Goal: Task Accomplishment & Management: Manage account settings

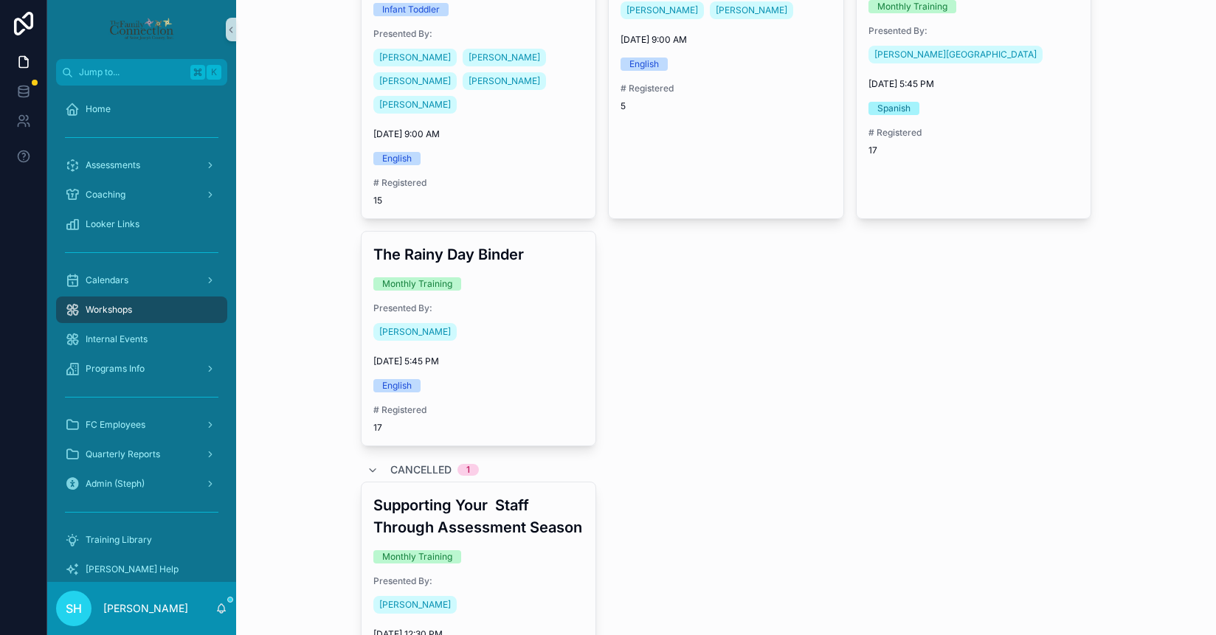
scroll to position [1439, 0]
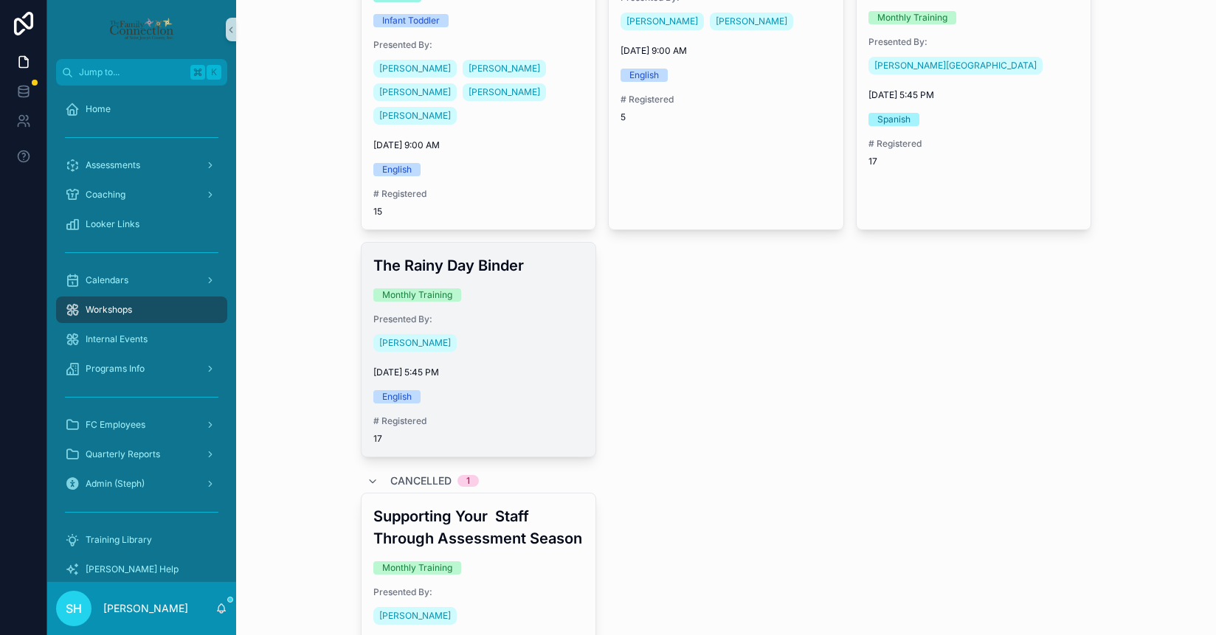
click at [544, 331] on div "[PERSON_NAME]" at bounding box center [478, 343] width 211 height 24
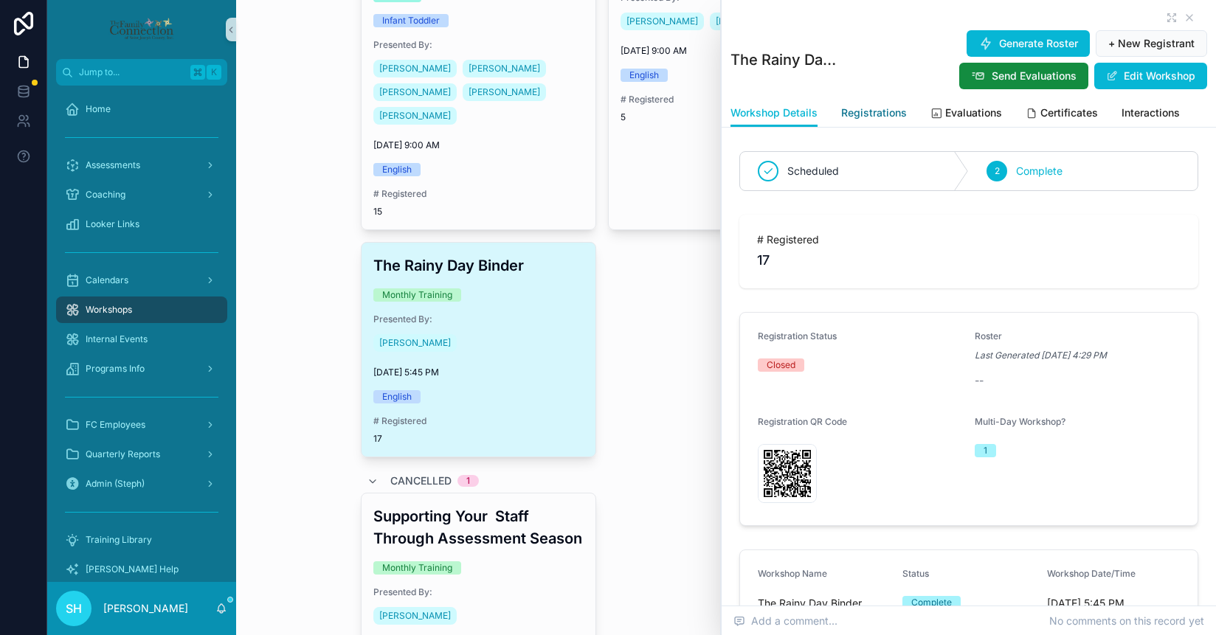
click at [865, 112] on span "Registrations" at bounding box center [874, 112] width 66 height 15
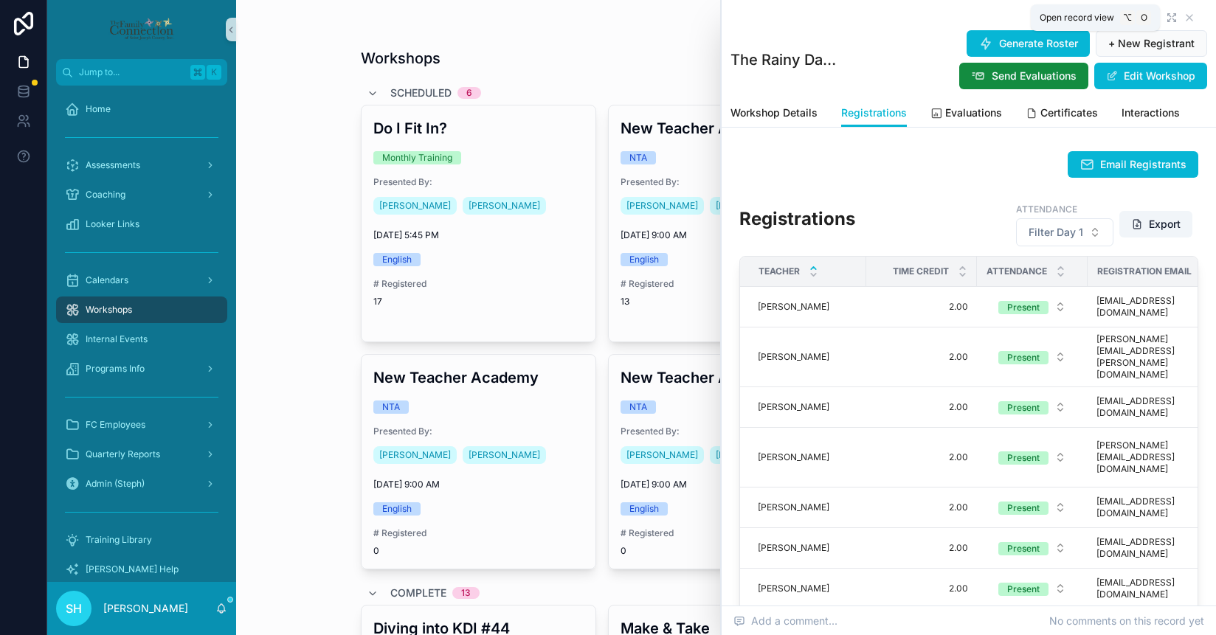
click at [1173, 15] on icon "scrollable content" at bounding box center [1173, 15] width 3 height 3
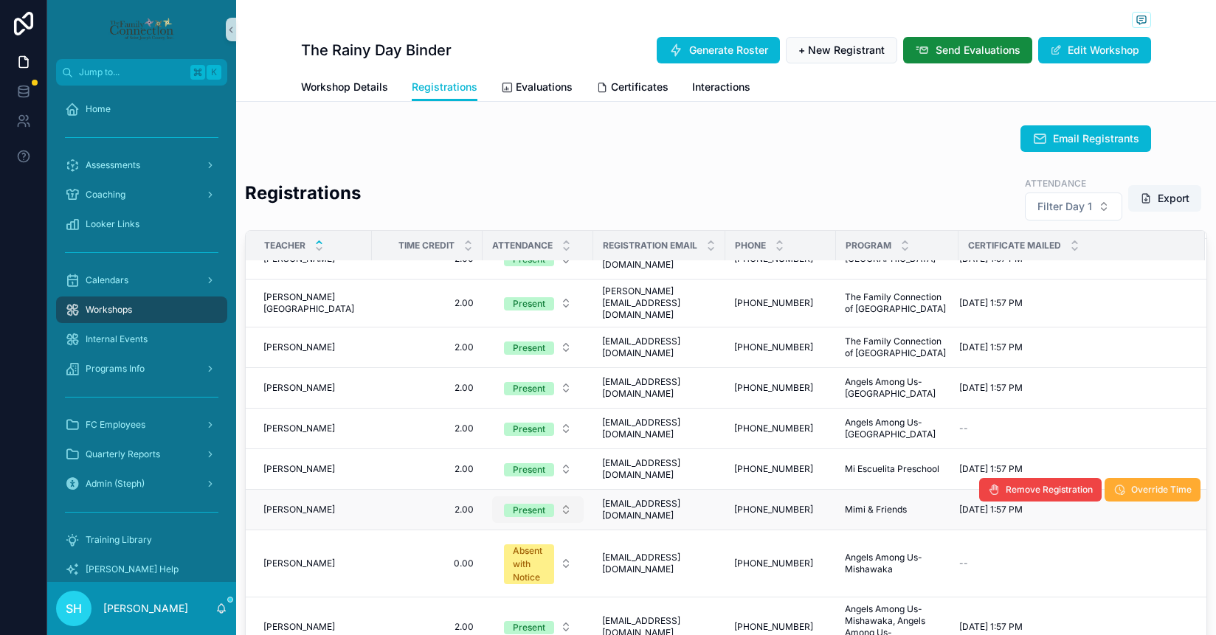
scroll to position [505, 0]
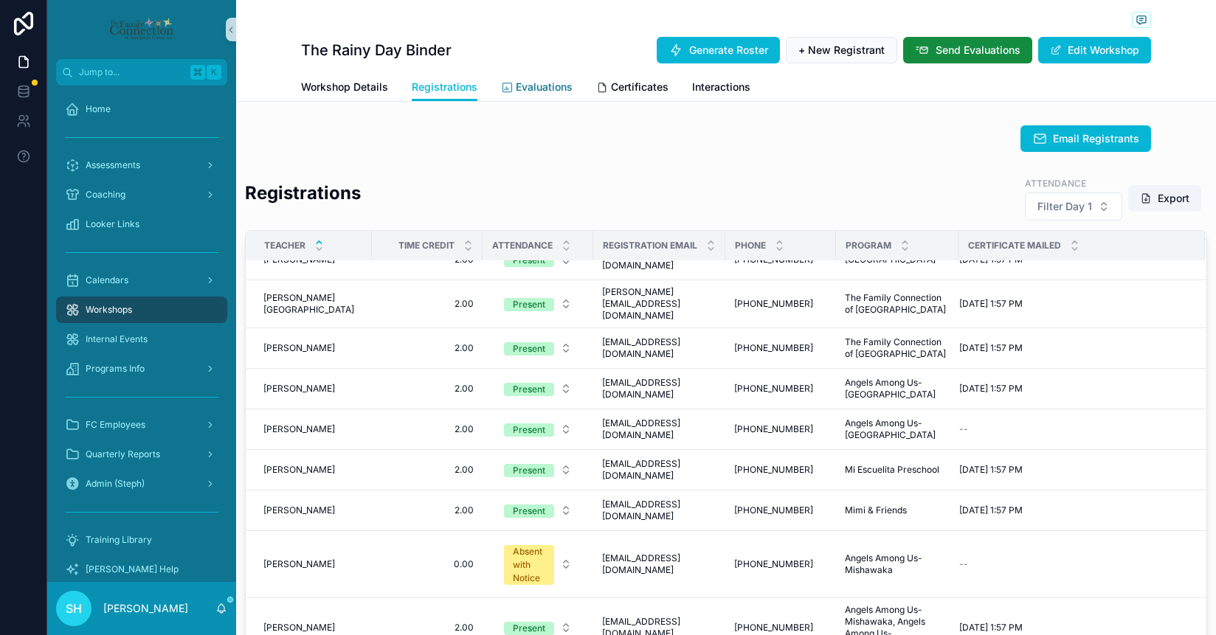
click at [548, 90] on span "Evaluations" at bounding box center [544, 87] width 57 height 15
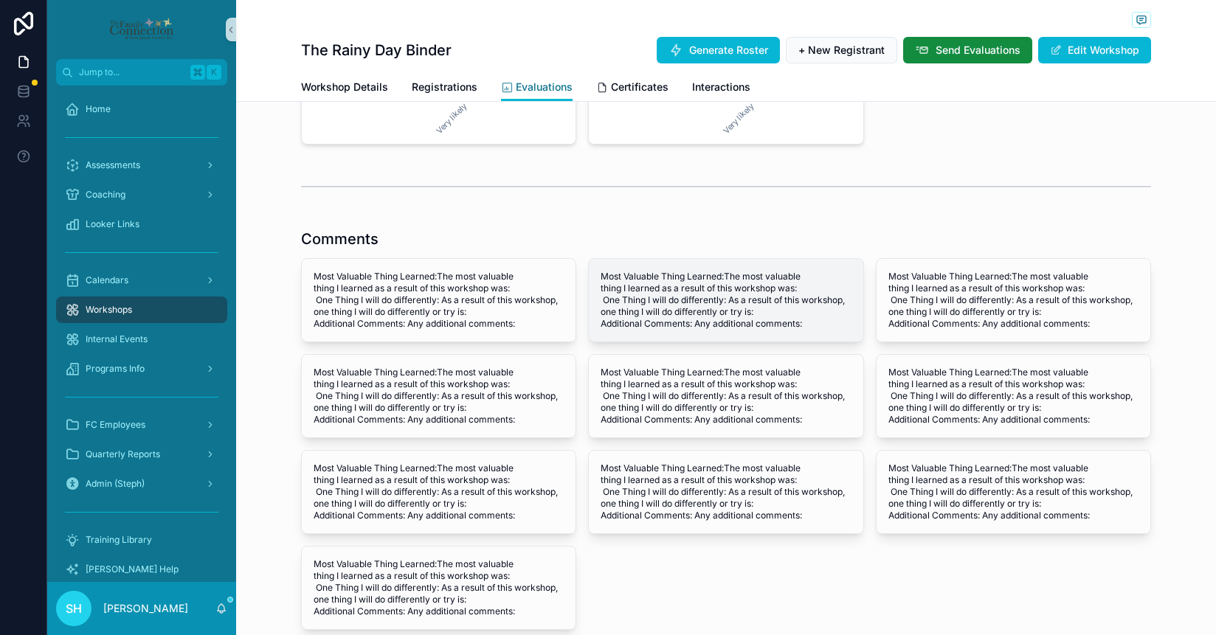
scroll to position [1370, 0]
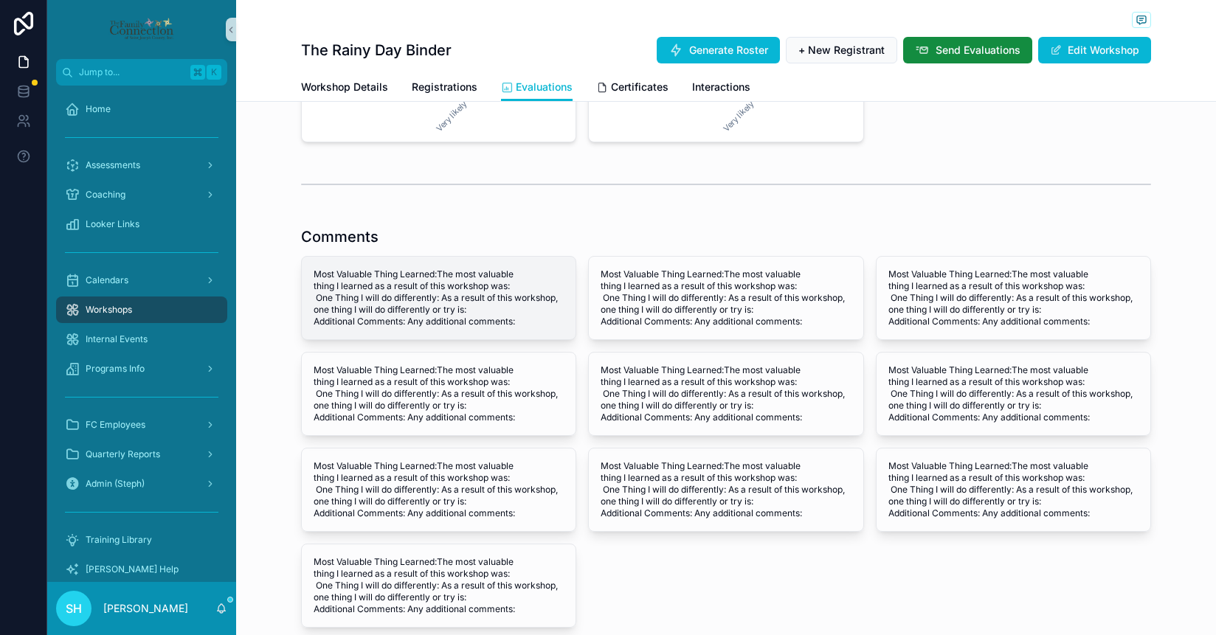
click at [501, 292] on span "Most Valuable Thing Learned:The most valuable thing I learned as a result of th…" at bounding box center [439, 298] width 250 height 59
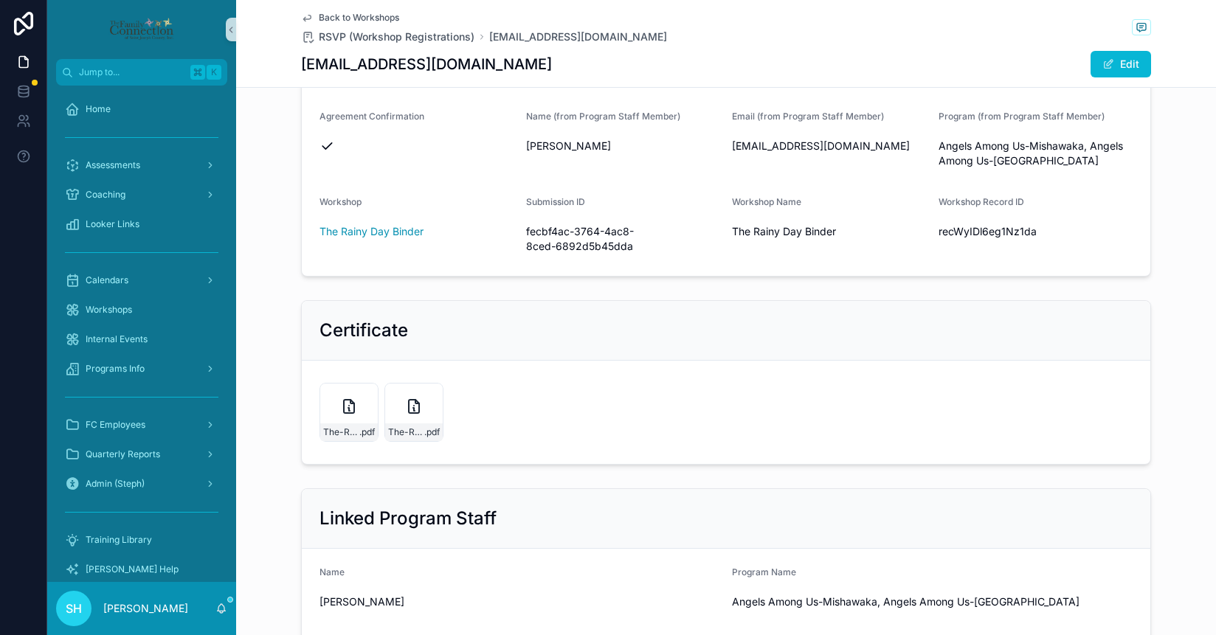
scroll to position [419, 0]
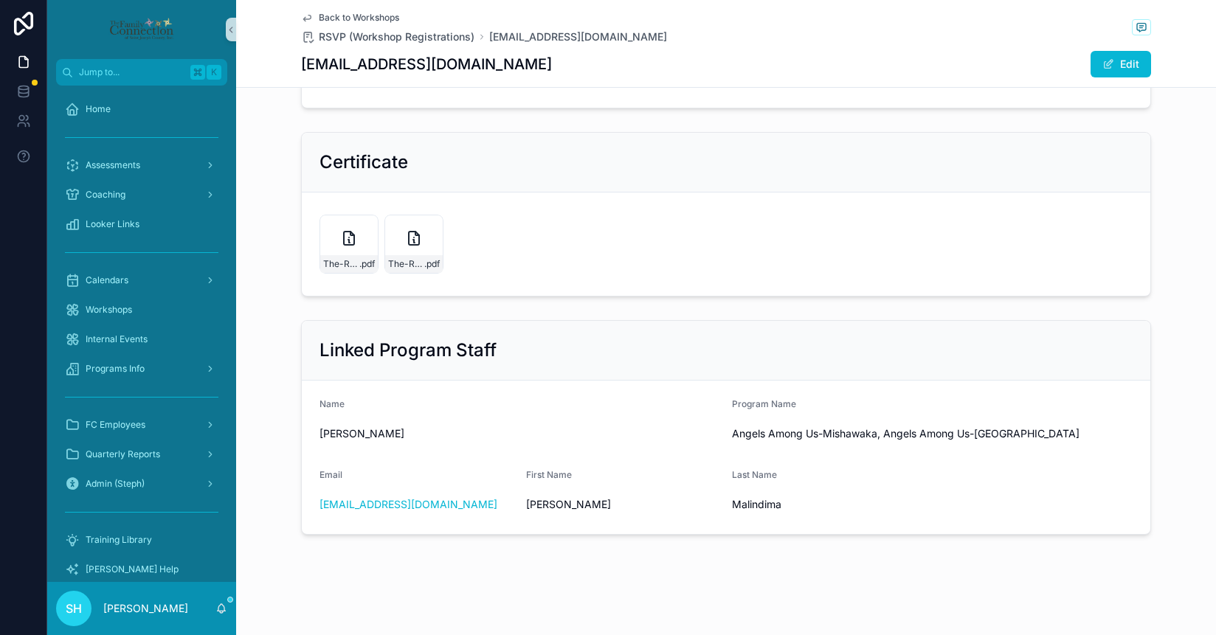
click at [361, 15] on span "Back to Workshops" at bounding box center [359, 18] width 80 height 12
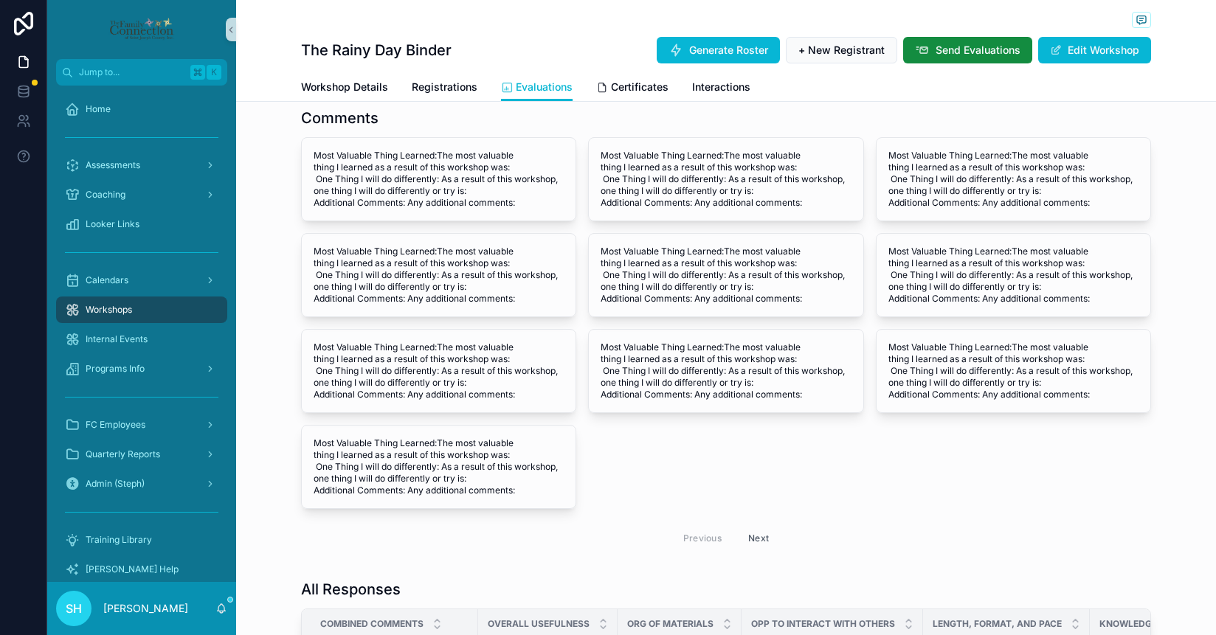
scroll to position [1461, 0]
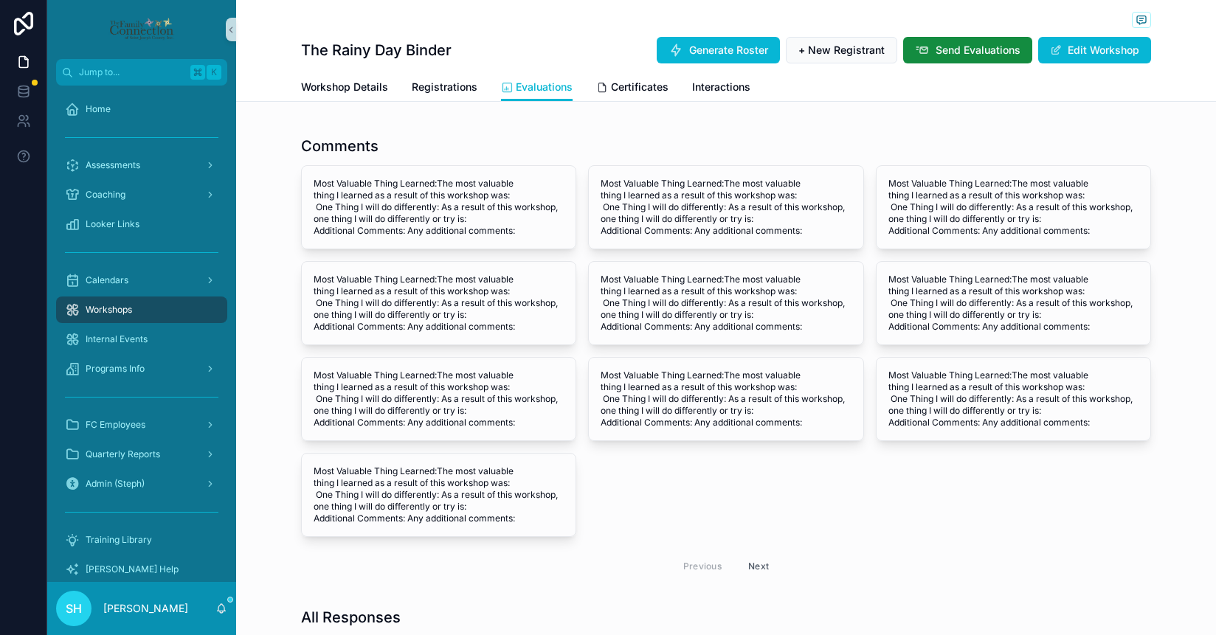
click at [754, 566] on button "Next" at bounding box center [758, 566] width 41 height 23
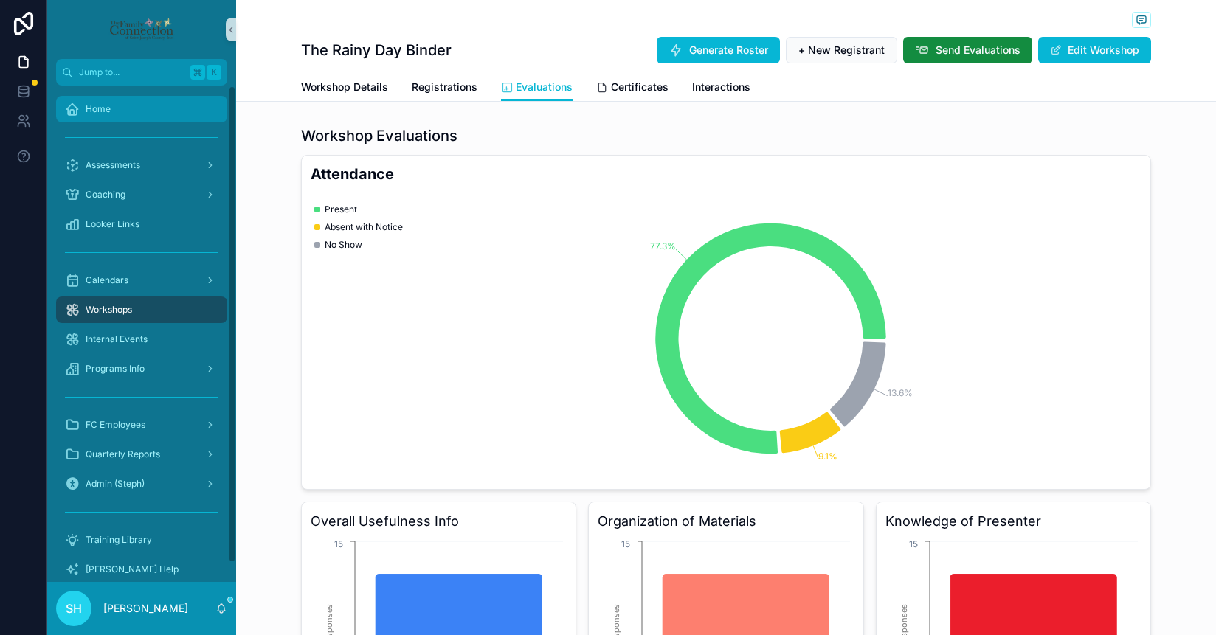
click at [129, 107] on div "Home" at bounding box center [141, 109] width 153 height 24
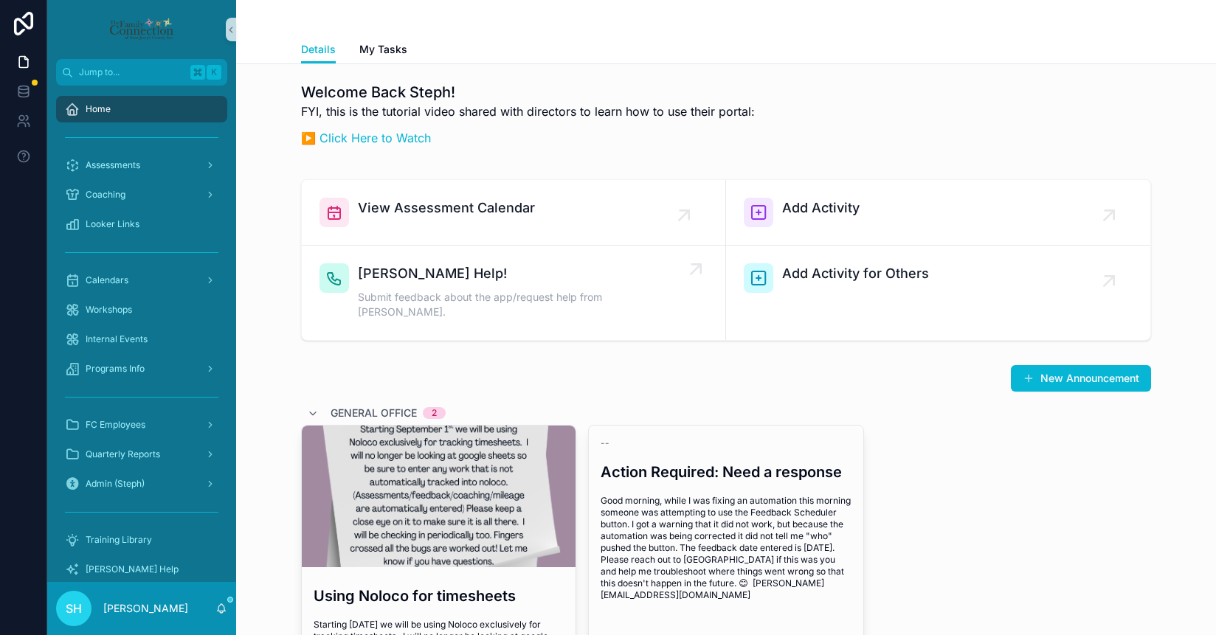
click at [529, 286] on div "[PERSON_NAME] Help! Submit feedback about the app/request help from [PERSON_NAM…" at bounding box center [521, 292] width 326 height 59
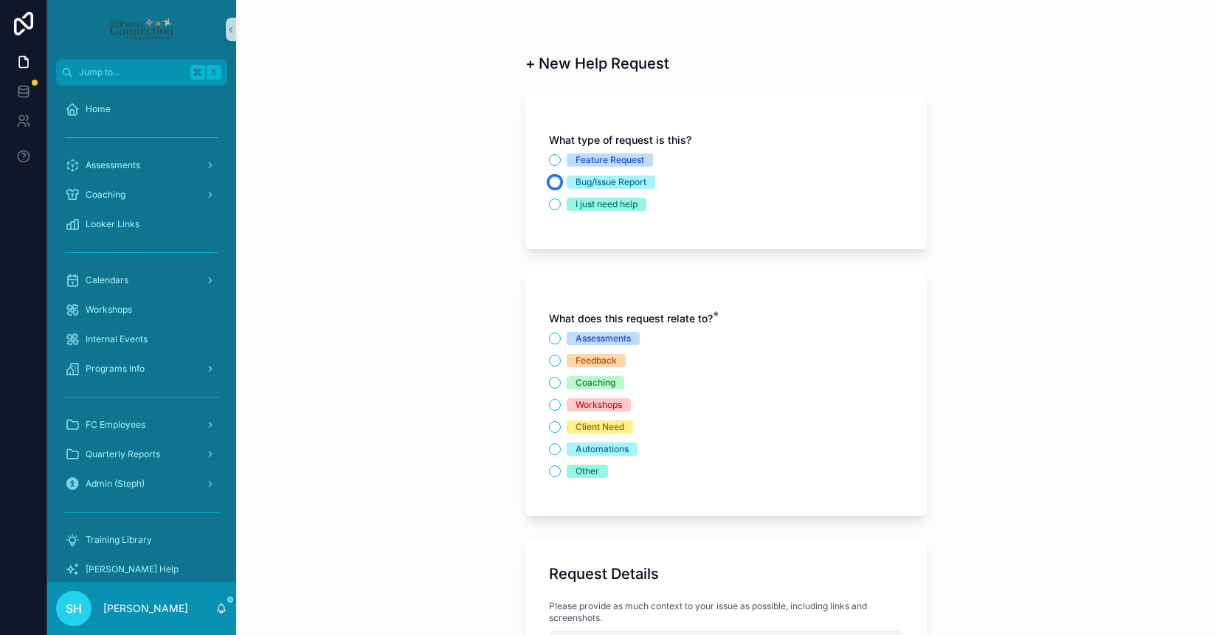
click at [555, 180] on button "Bug/Issue Report" at bounding box center [555, 182] width 12 height 12
click at [560, 405] on div "Workshops" at bounding box center [636, 404] width 174 height 13
click at [553, 405] on button "Workshops" at bounding box center [555, 405] width 12 height 12
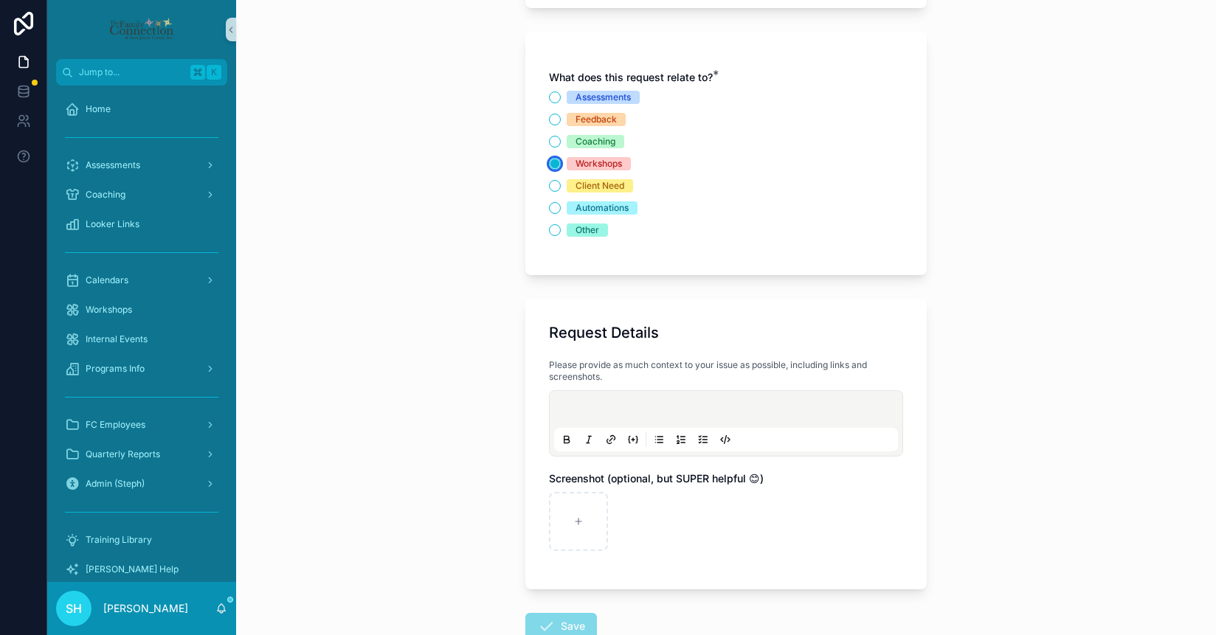
scroll to position [249, 0]
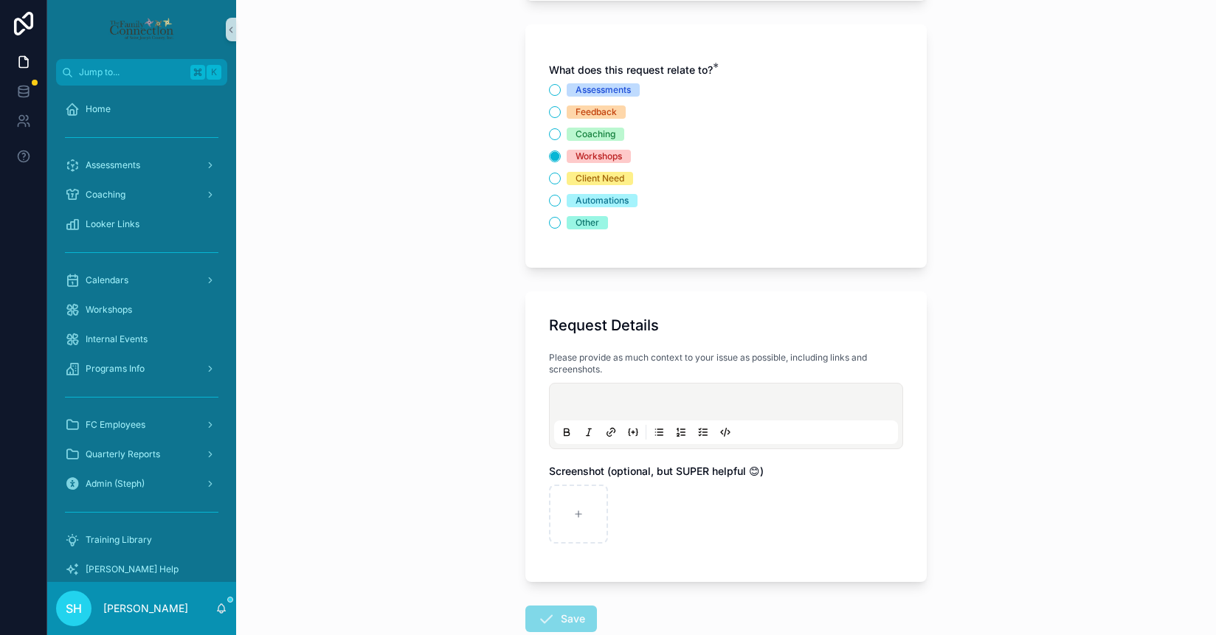
click at [578, 403] on p "scrollable content" at bounding box center [729, 404] width 344 height 15
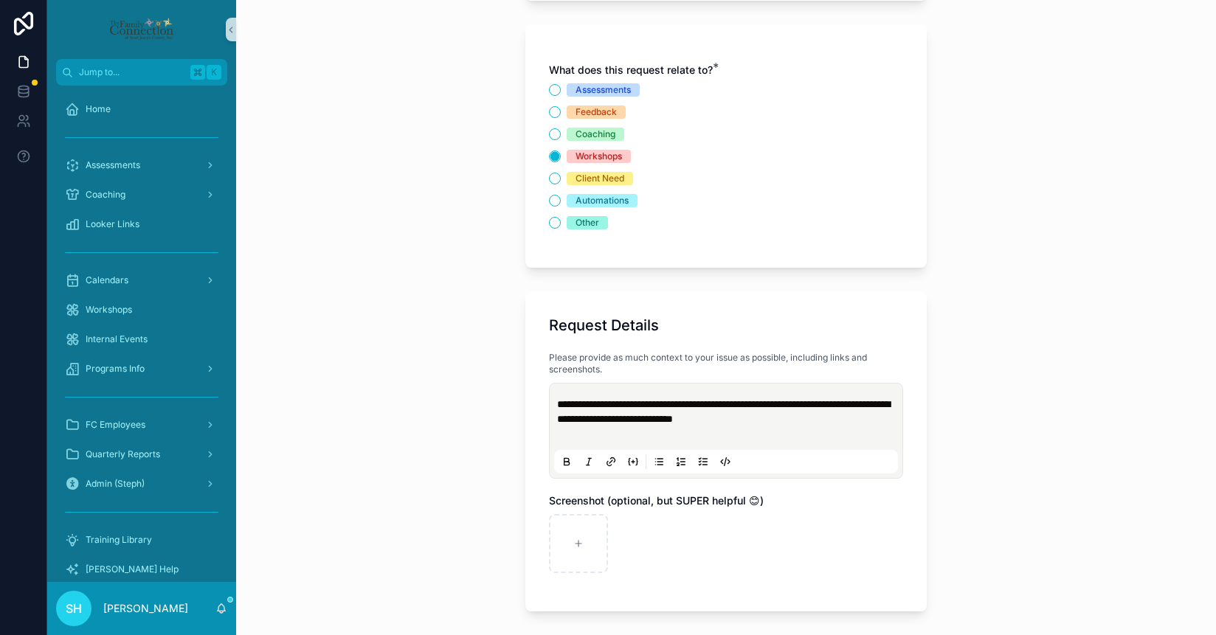
click at [748, 404] on span "**********" at bounding box center [723, 411] width 333 height 25
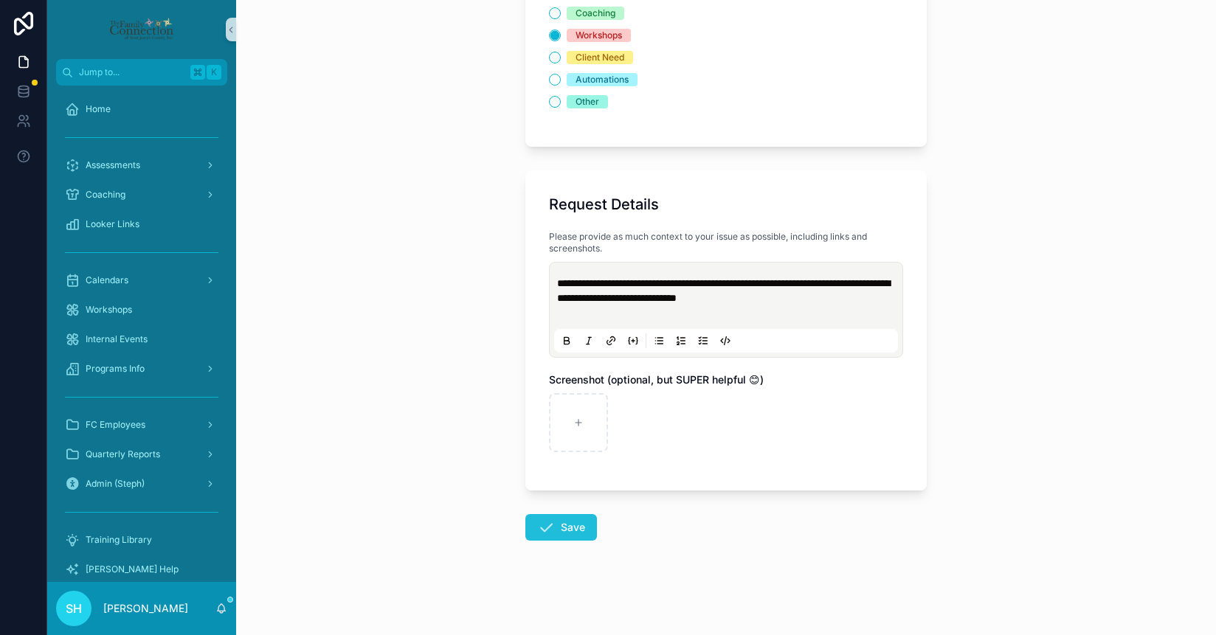
click at [573, 520] on button "Save" at bounding box center [561, 527] width 72 height 27
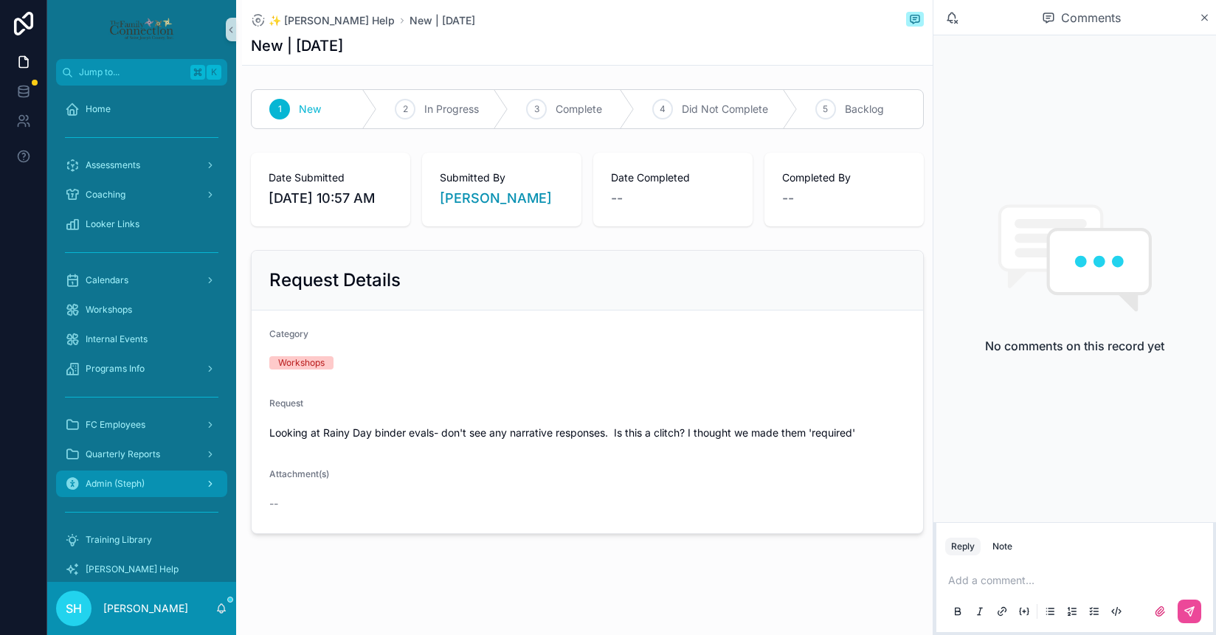
click at [134, 480] on span "Admin (Steph)" at bounding box center [115, 484] width 59 height 12
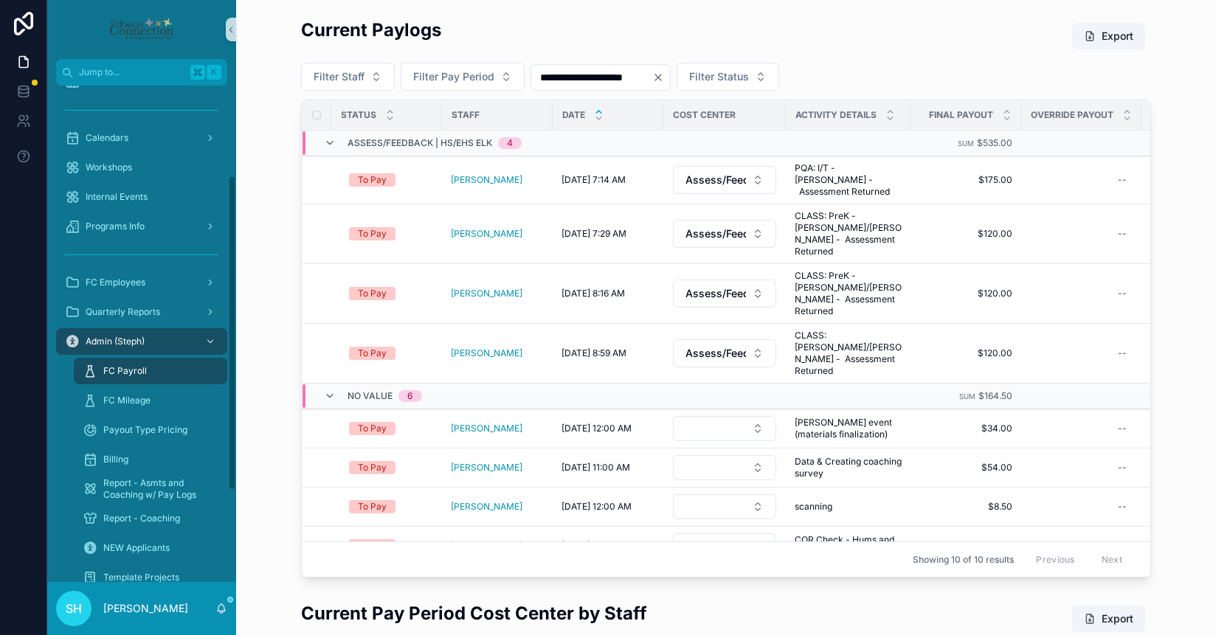
scroll to position [146, 0]
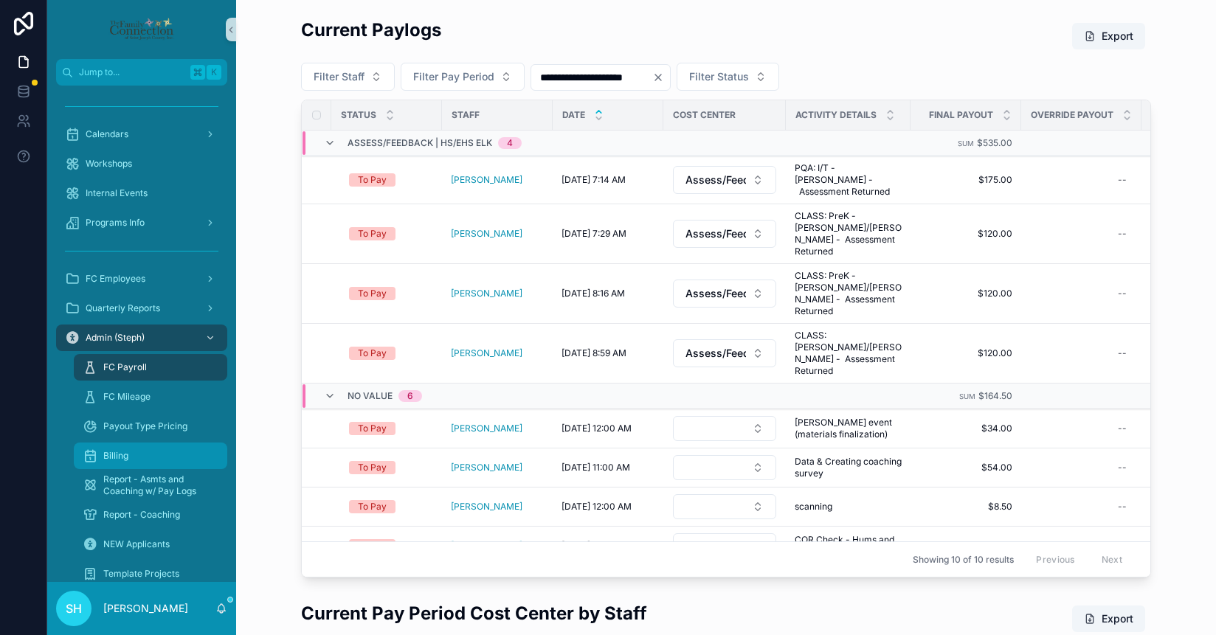
click at [119, 452] on span "Billing" at bounding box center [115, 456] width 25 height 12
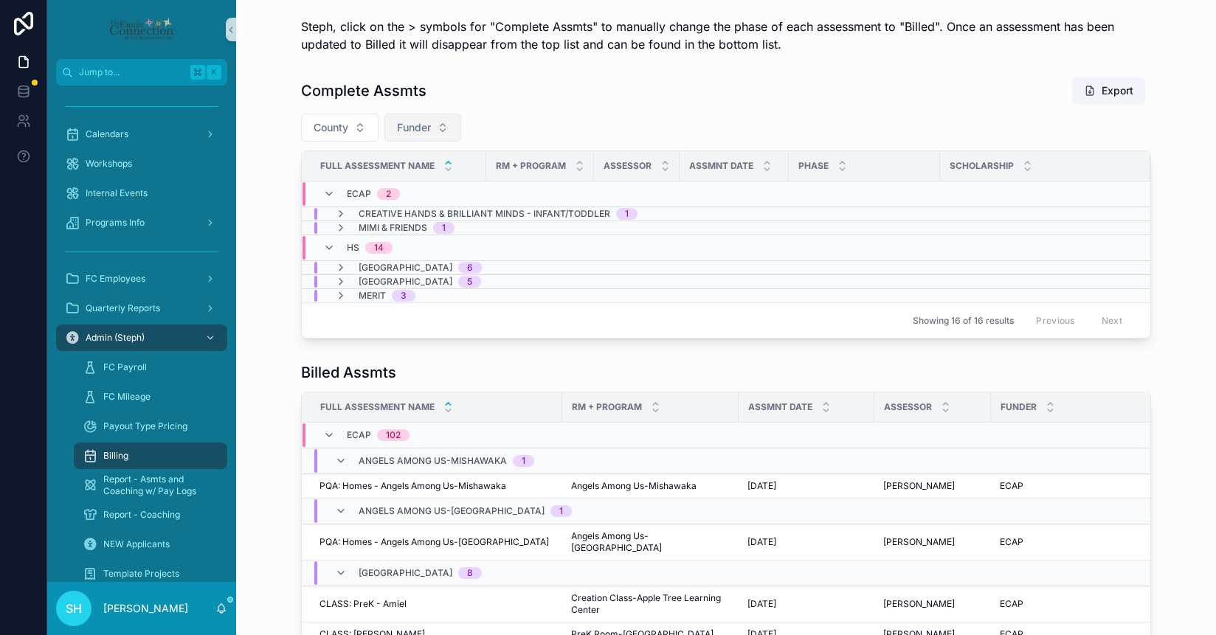
click at [444, 127] on button "Funder" at bounding box center [422, 128] width 77 height 28
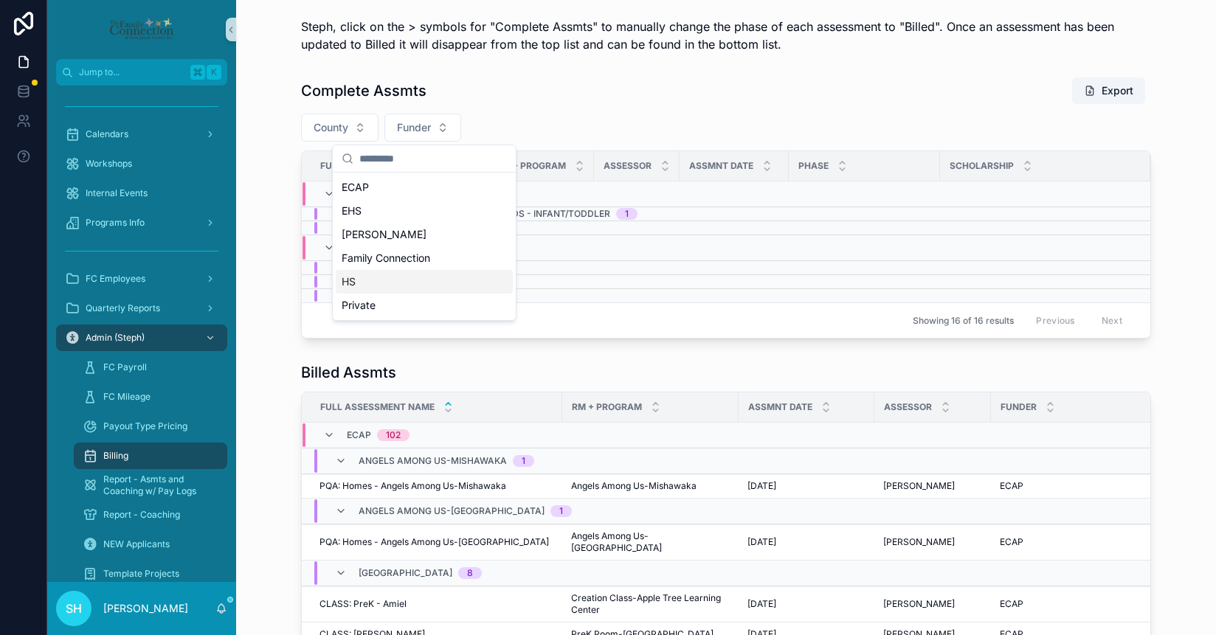
click at [404, 280] on div "HS" at bounding box center [424, 282] width 177 height 24
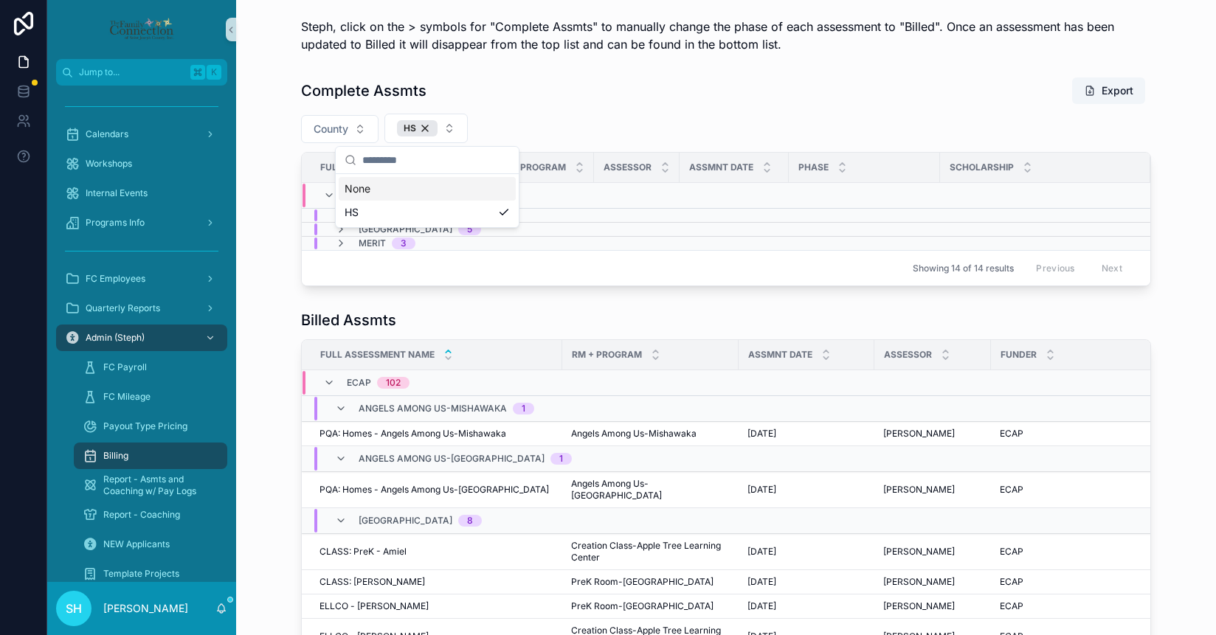
click at [602, 83] on div "Complete Assmts Export" at bounding box center [726, 91] width 850 height 28
click at [341, 215] on icon "scrollable content" at bounding box center [341, 216] width 12 height 12
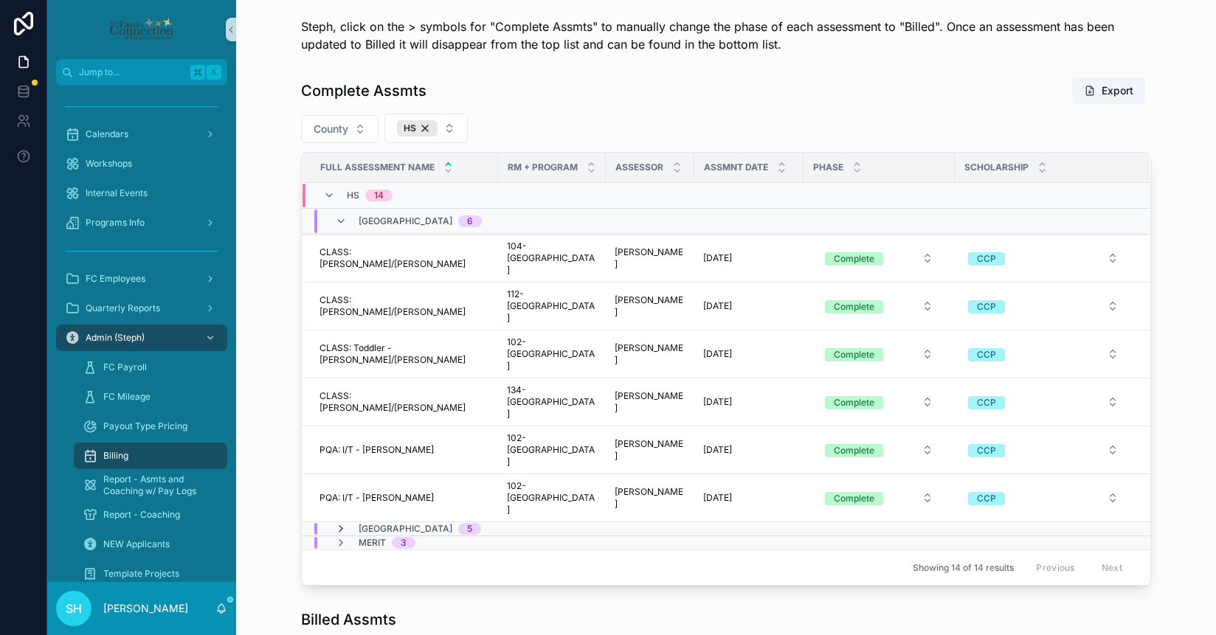
click at [342, 523] on icon "scrollable content" at bounding box center [341, 529] width 12 height 12
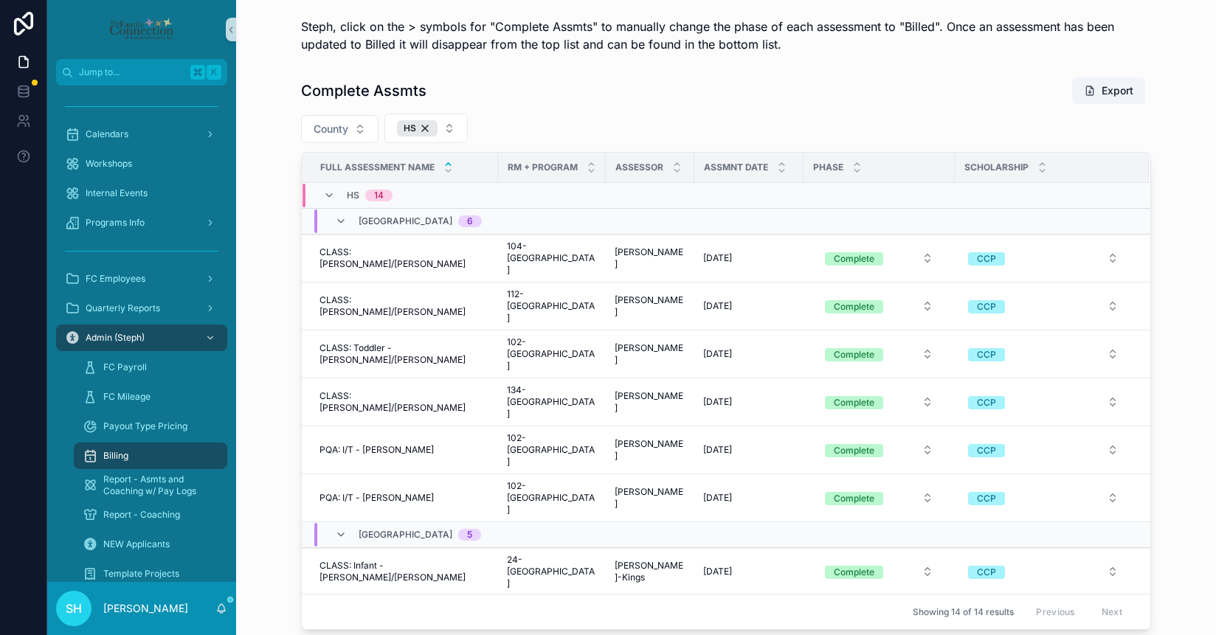
scroll to position [126, 0]
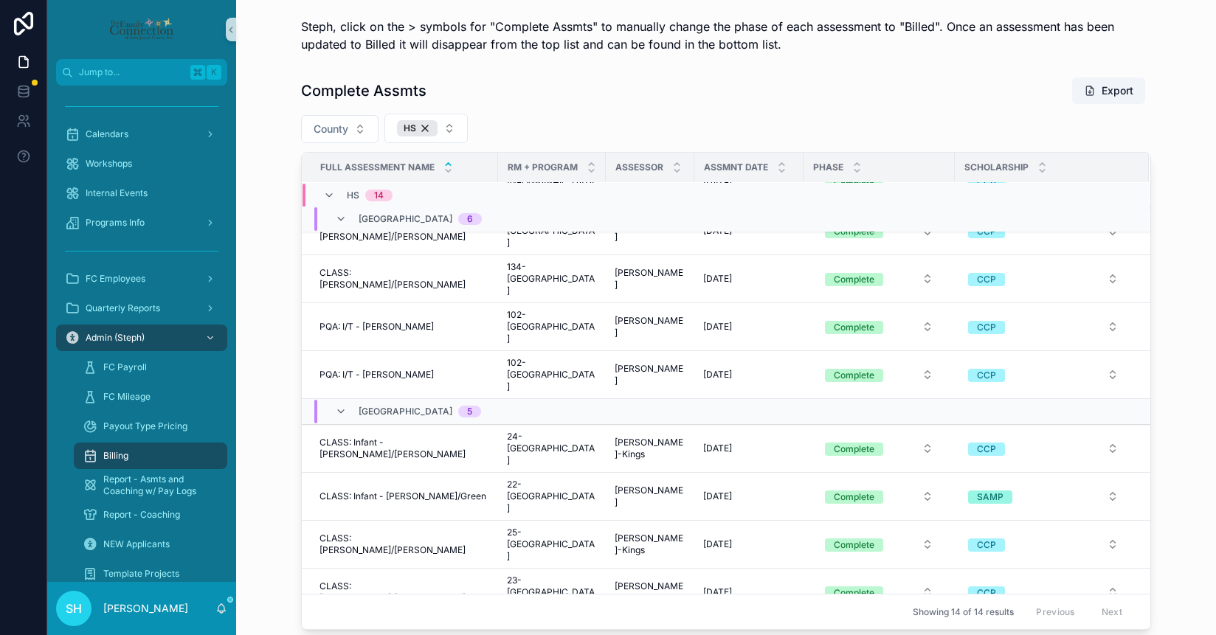
scroll to position [0, 0]
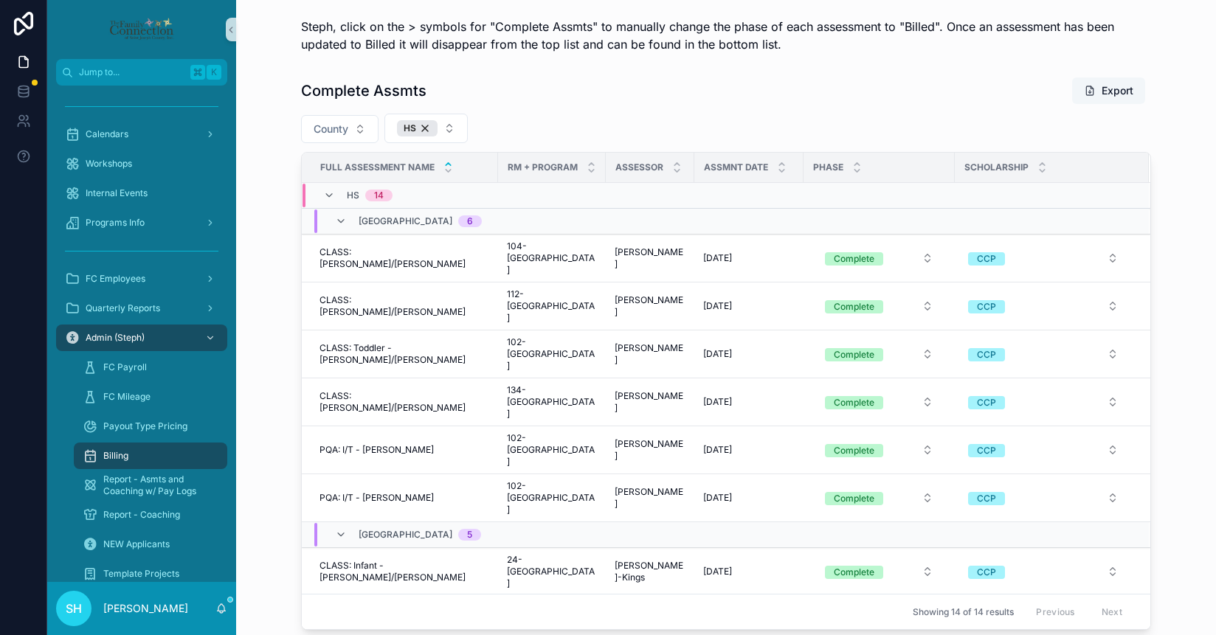
click at [1112, 91] on button "Export" at bounding box center [1108, 90] width 73 height 27
click at [887, 255] on button "Complete" at bounding box center [879, 258] width 132 height 27
click at [827, 357] on div "Billed" at bounding box center [817, 356] width 23 height 13
click at [874, 300] on span "Complete" at bounding box center [854, 306] width 58 height 13
click at [835, 397] on span "Billed" at bounding box center [817, 397] width 41 height 13
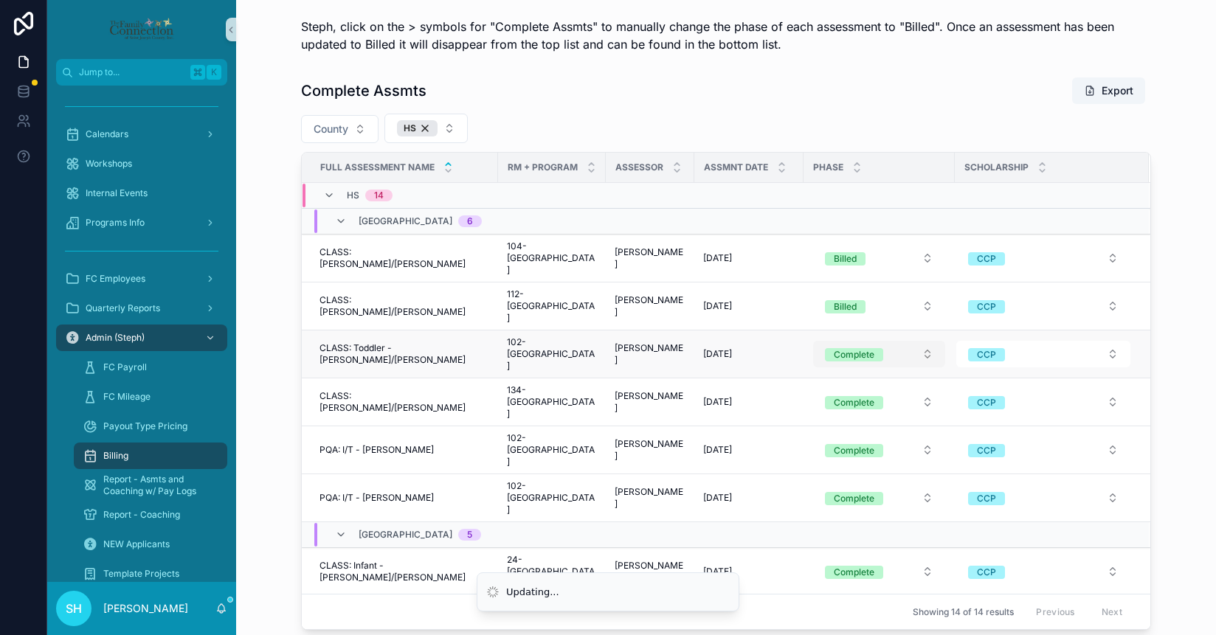
click at [860, 348] on div "Complete" at bounding box center [854, 354] width 41 height 13
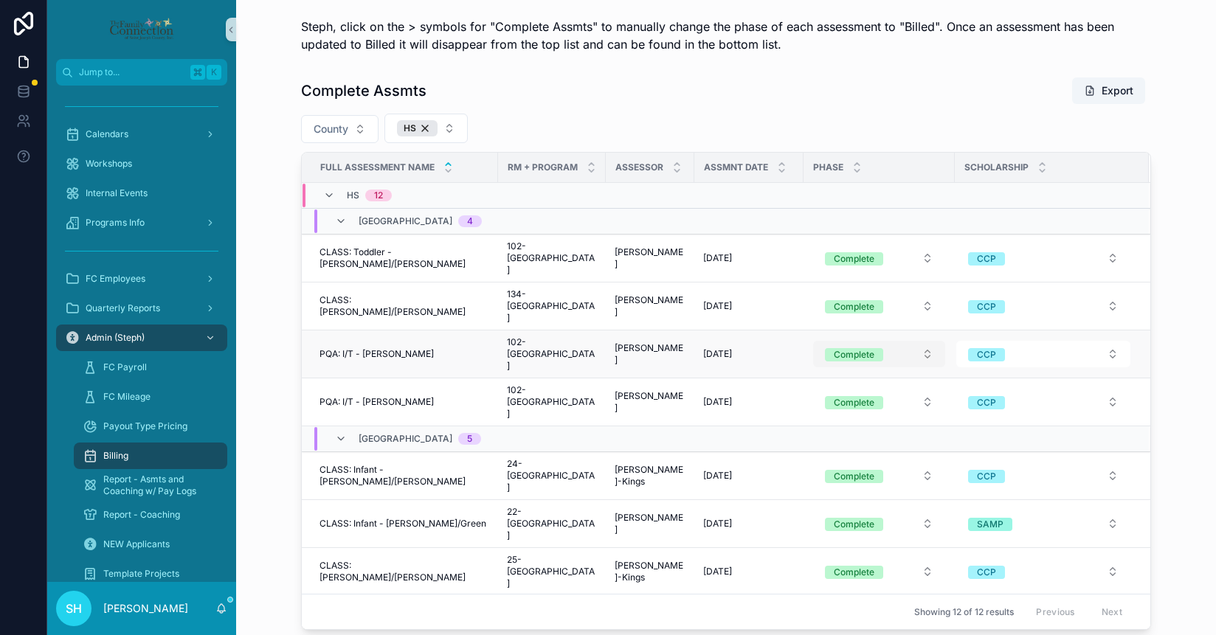
click at [857, 348] on div "Complete" at bounding box center [854, 354] width 41 height 13
click at [831, 439] on span "Billed" at bounding box center [817, 438] width 41 height 13
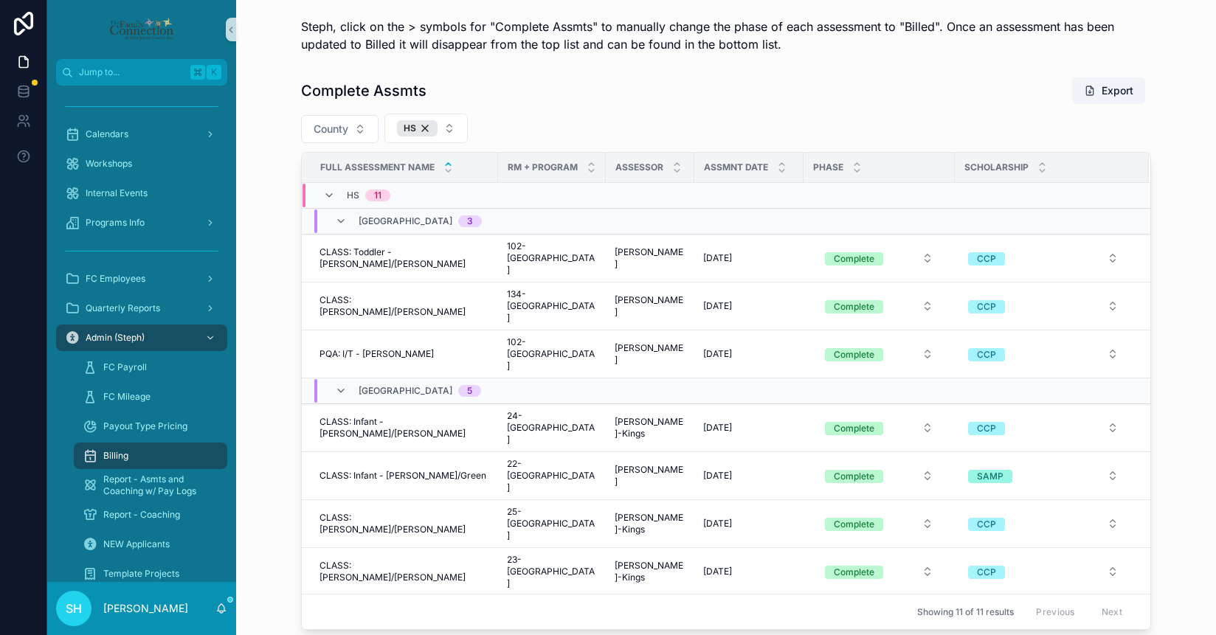
click at [858, 300] on div "Complete" at bounding box center [854, 306] width 41 height 13
click at [821, 401] on div "Billed" at bounding box center [817, 397] width 23 height 13
click at [859, 255] on div "Complete" at bounding box center [854, 258] width 41 height 13
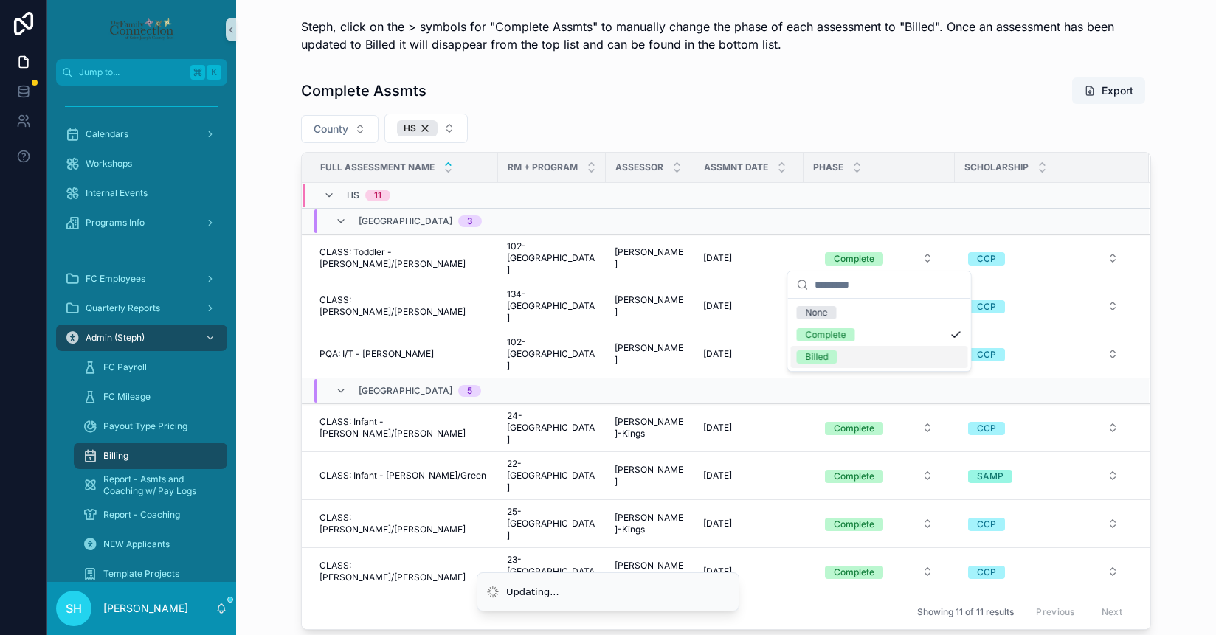
click at [829, 359] on span "Billed" at bounding box center [817, 356] width 41 height 13
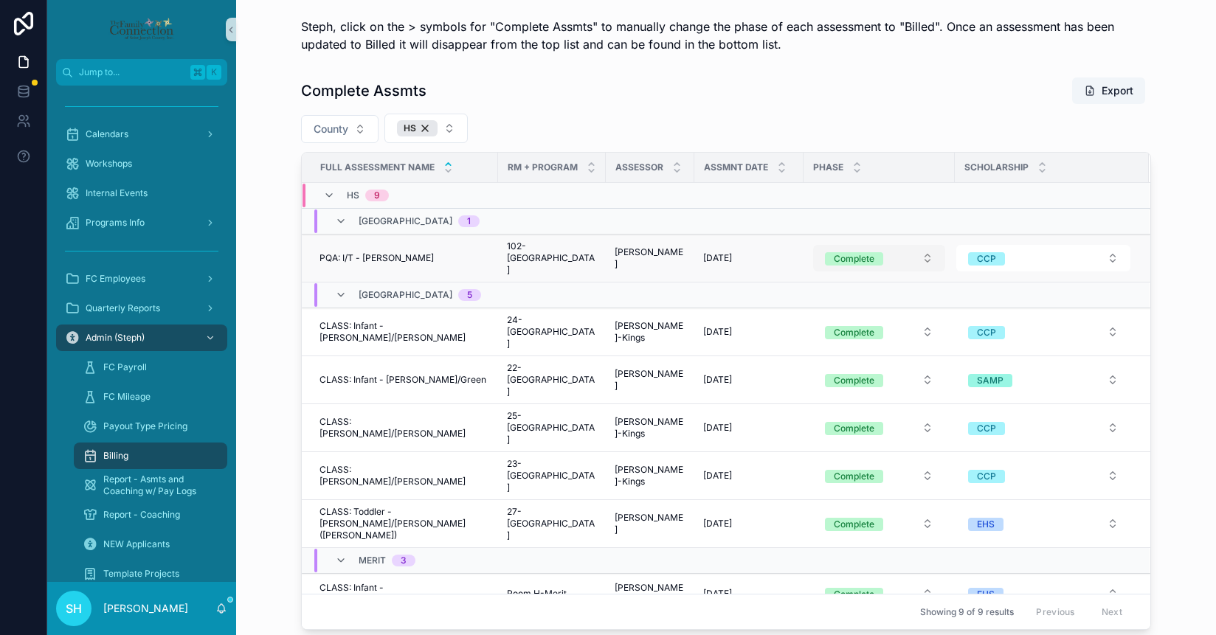
click at [843, 257] on div "Complete" at bounding box center [854, 258] width 41 height 13
click at [831, 352] on span "Billed" at bounding box center [817, 356] width 41 height 13
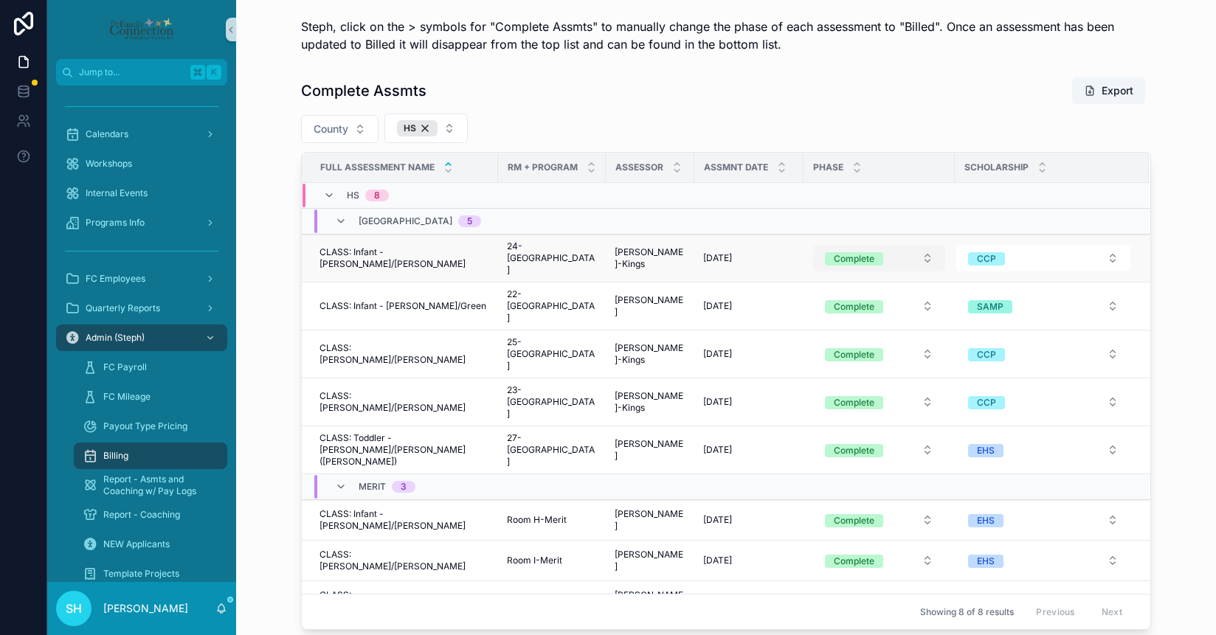
click at [856, 257] on div "Complete" at bounding box center [854, 258] width 41 height 13
click at [824, 353] on div "Billed" at bounding box center [817, 356] width 23 height 13
click at [855, 300] on div "Complete" at bounding box center [854, 306] width 41 height 13
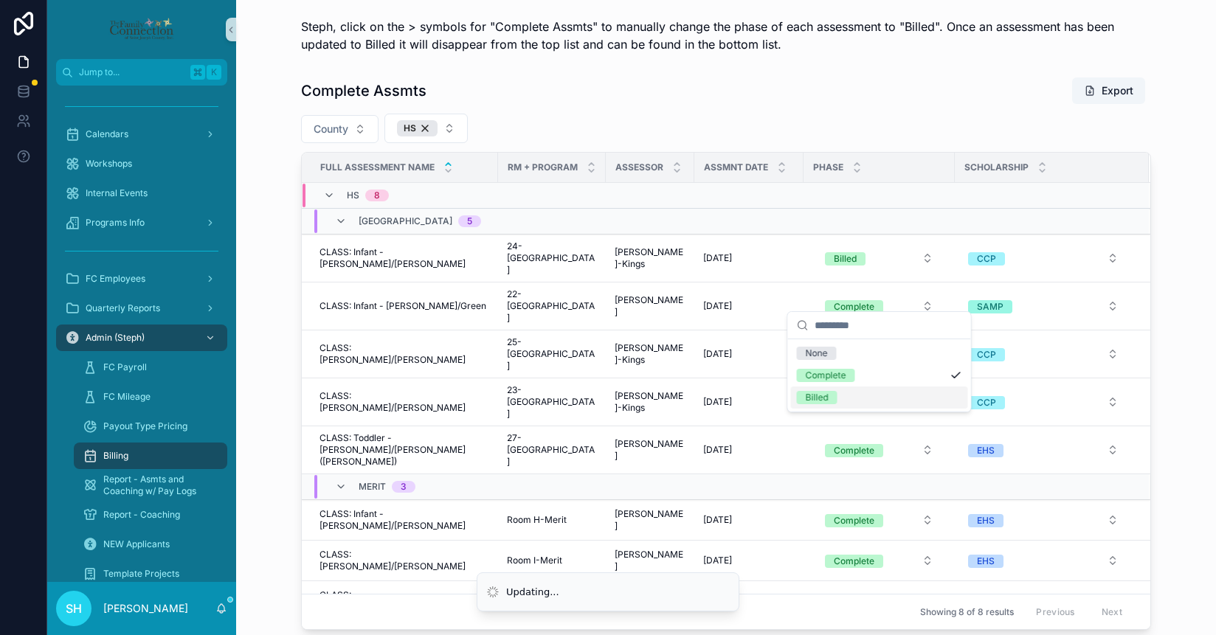
click at [820, 395] on div "Billed" at bounding box center [817, 397] width 23 height 13
click at [847, 348] on div "Complete" at bounding box center [854, 354] width 41 height 13
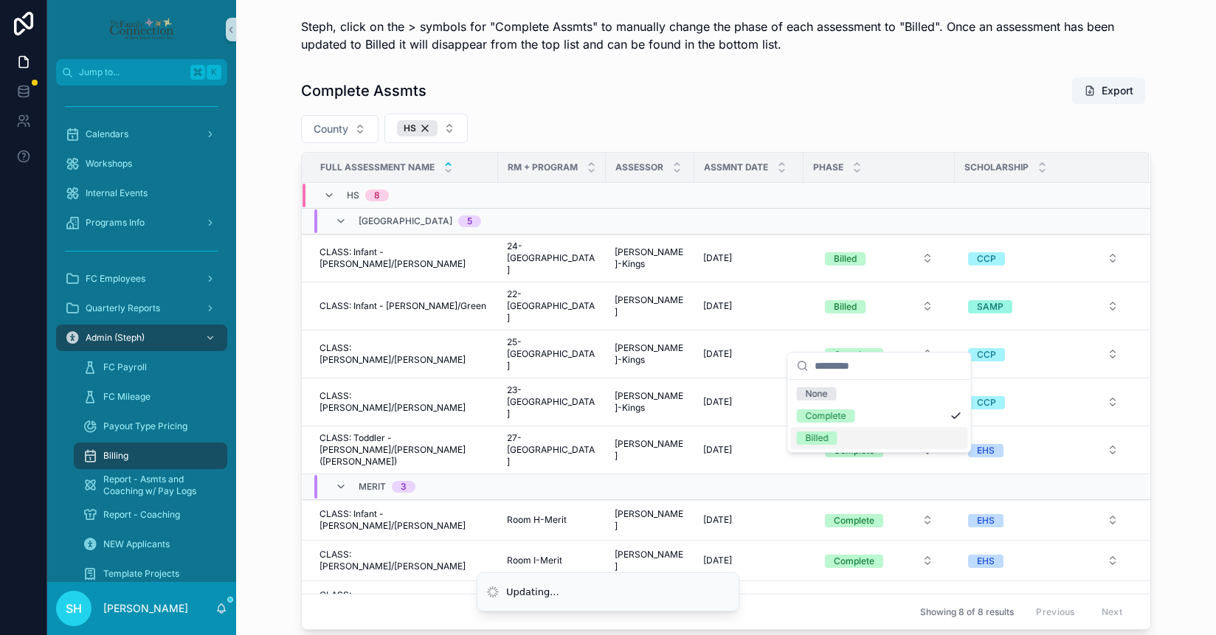
click at [819, 440] on div "Billed" at bounding box center [817, 438] width 23 height 13
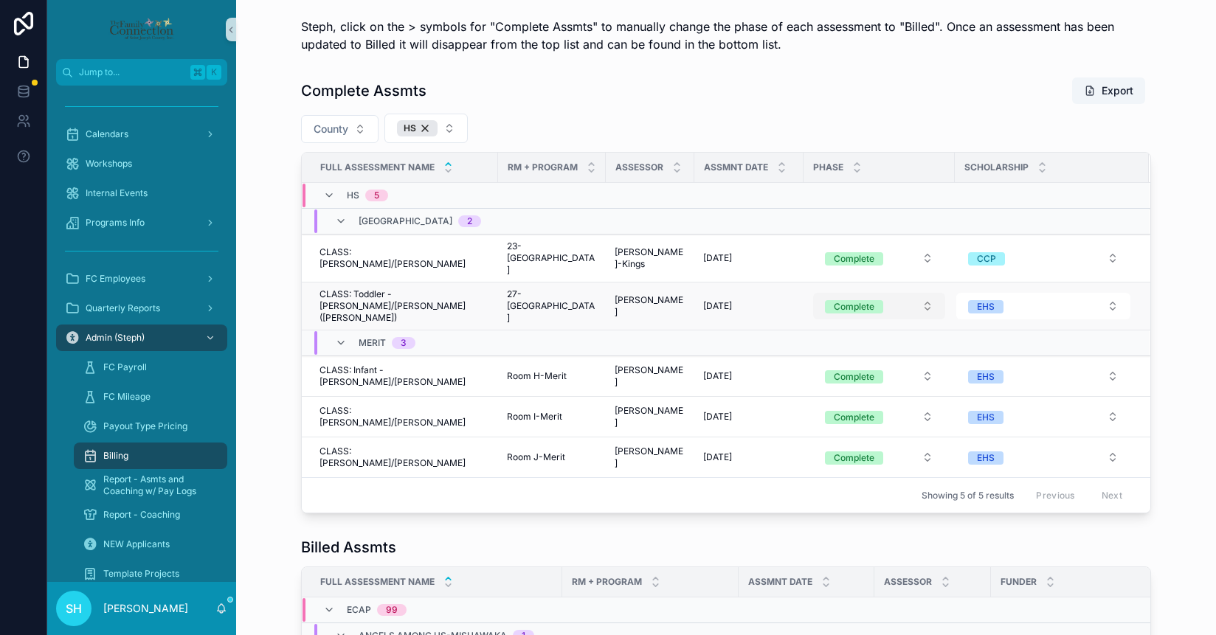
click at [845, 300] on div "Complete" at bounding box center [854, 306] width 41 height 13
click at [823, 398] on div "Billed" at bounding box center [817, 397] width 23 height 13
click at [842, 255] on div "Complete" at bounding box center [854, 258] width 41 height 13
click at [825, 356] on div "Billed" at bounding box center [817, 356] width 23 height 13
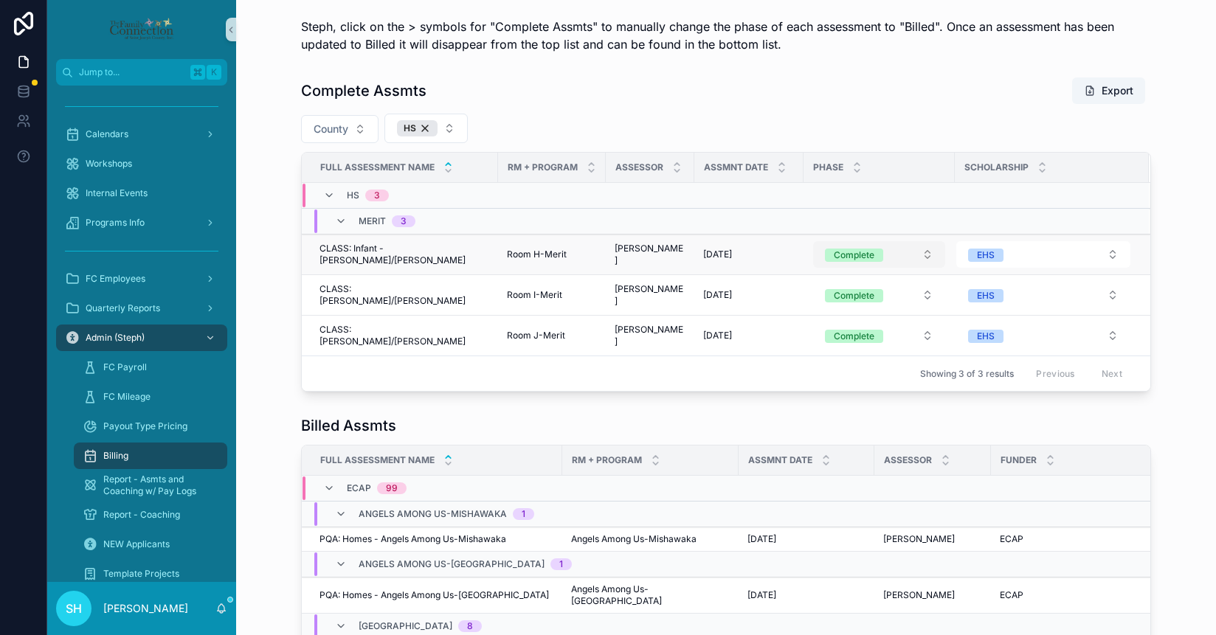
click at [848, 253] on div "Complete" at bounding box center [854, 255] width 41 height 13
click at [820, 353] on span "Billed" at bounding box center [805, 356] width 41 height 13
click at [837, 297] on div "Complete" at bounding box center [854, 295] width 41 height 13
click at [820, 395] on span "Billed" at bounding box center [805, 397] width 41 height 13
click at [834, 342] on div "Complete" at bounding box center [854, 336] width 41 height 13
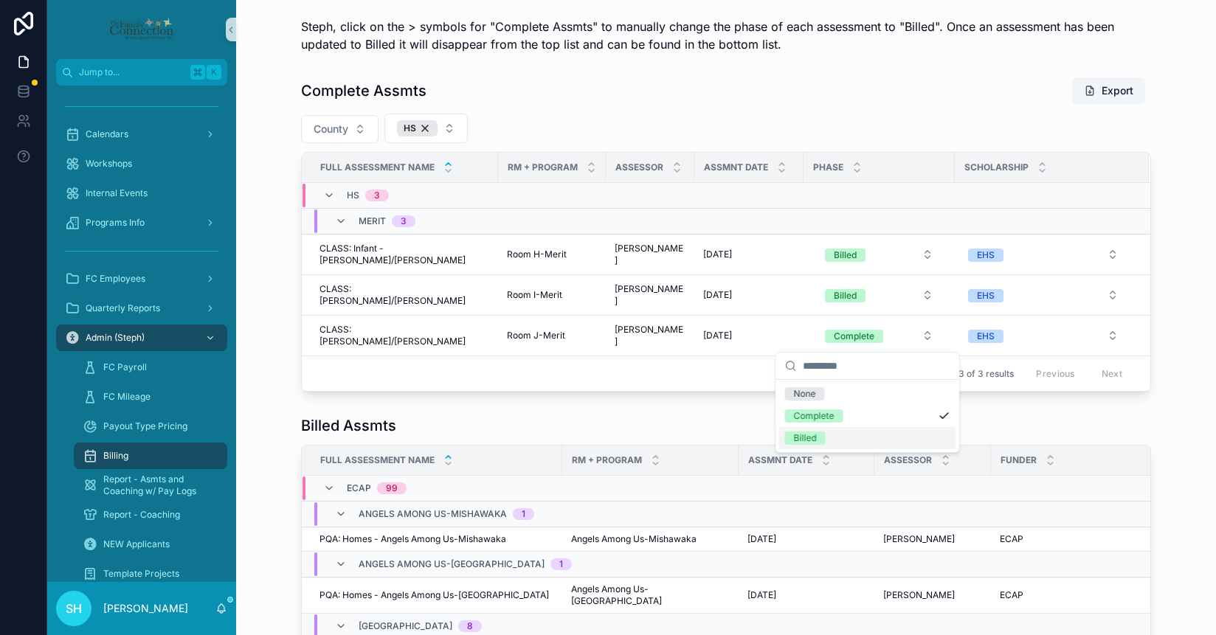
click at [811, 437] on div "Billed" at bounding box center [805, 438] width 23 height 13
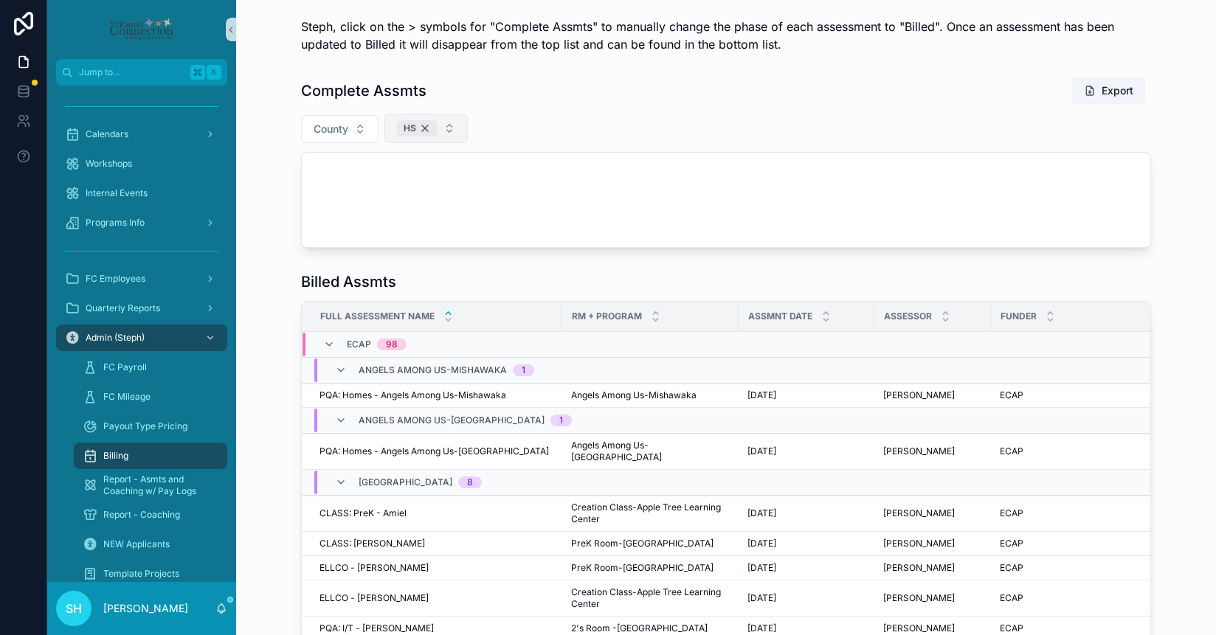
click at [426, 127] on div "HS" at bounding box center [417, 128] width 41 height 16
